Goal: Find specific page/section: Find specific page/section

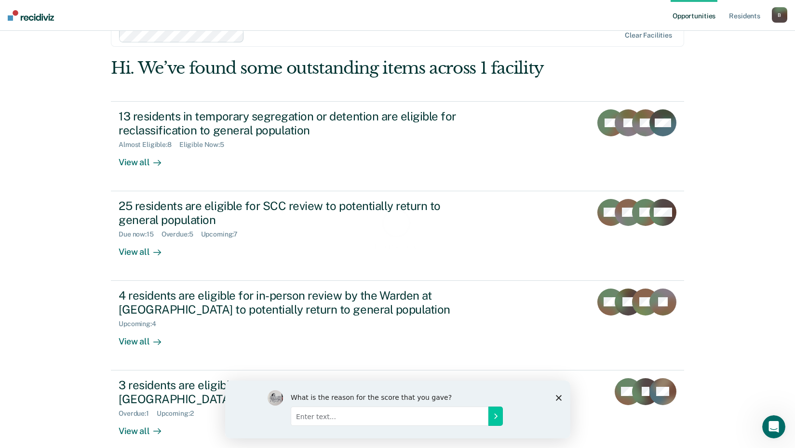
scroll to position [35, 0]
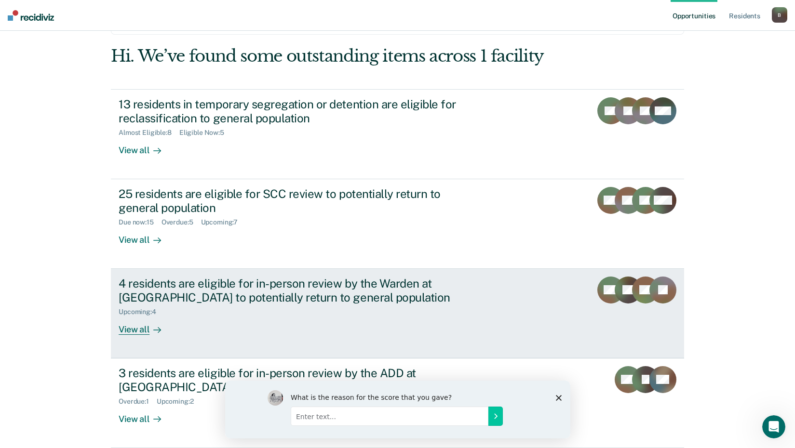
click at [285, 301] on div "4 residents are eligible for in-person review by the Warden at [GEOGRAPHIC_DATA…" at bounding box center [288, 291] width 338 height 28
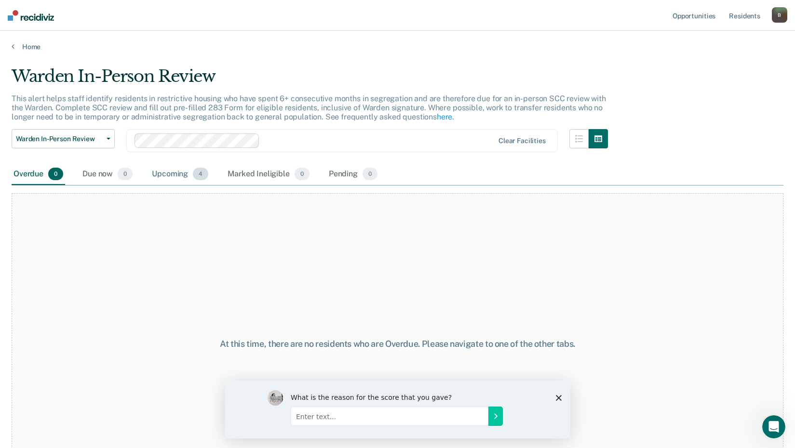
click at [173, 179] on div "Upcoming 4" at bounding box center [180, 174] width 60 height 21
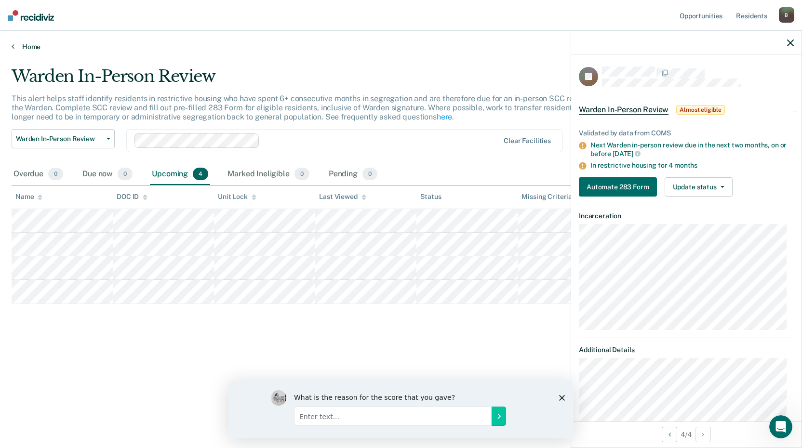
click at [21, 49] on link "Home" at bounding box center [401, 46] width 779 height 9
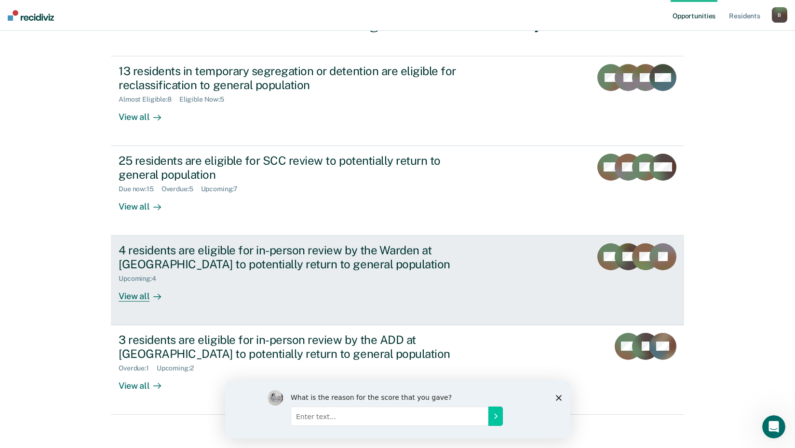
scroll to position [73, 0]
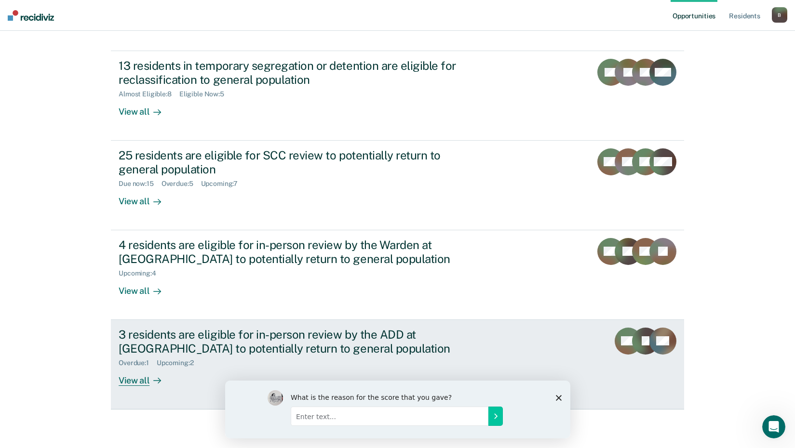
click at [263, 348] on div "3 residents are eligible for in-person review by the ADD at [GEOGRAPHIC_DATA] t…" at bounding box center [288, 342] width 338 height 28
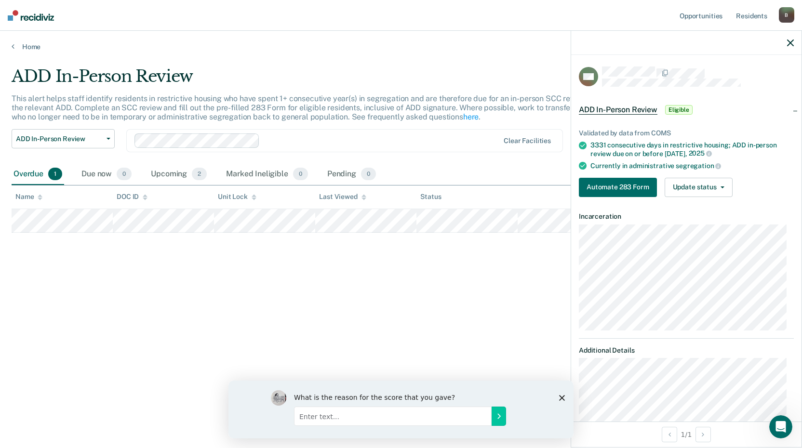
click at [40, 174] on div "Overdue 1" at bounding box center [38, 174] width 53 height 21
click at [171, 174] on div "Upcoming 2" at bounding box center [179, 174] width 60 height 21
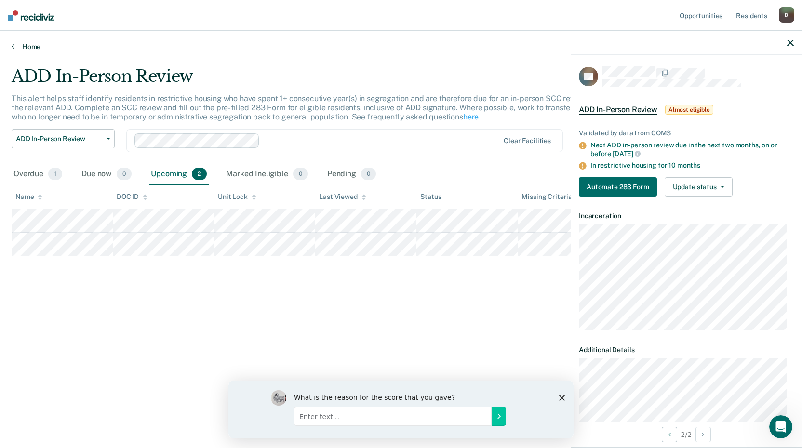
click at [17, 47] on link "Home" at bounding box center [401, 46] width 779 height 9
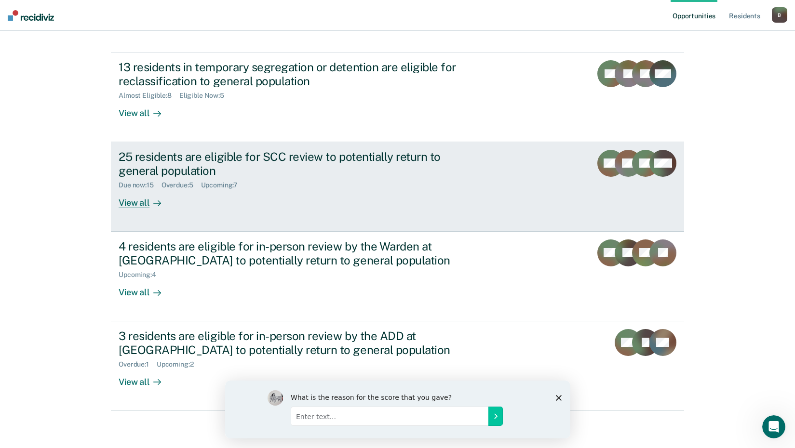
scroll to position [73, 0]
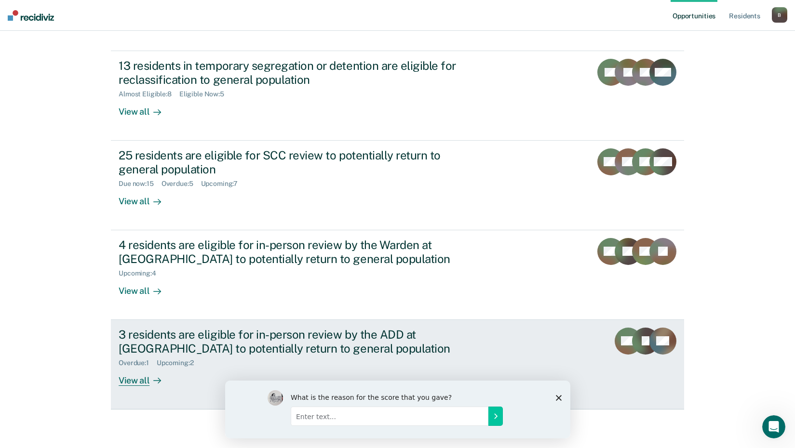
click at [136, 378] on div "View all" at bounding box center [146, 376] width 54 height 19
